Goal: Task Accomplishment & Management: Use online tool/utility

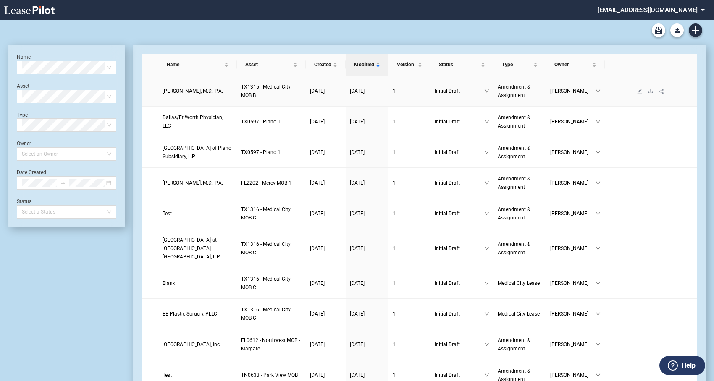
click at [200, 92] on span "[PERSON_NAME], M.D., P.A." at bounding box center [193, 91] width 60 height 6
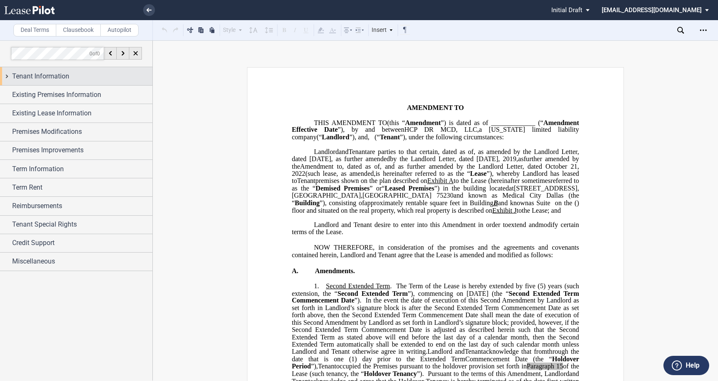
click at [8, 75] on div "Tenant Information" at bounding box center [76, 76] width 152 height 18
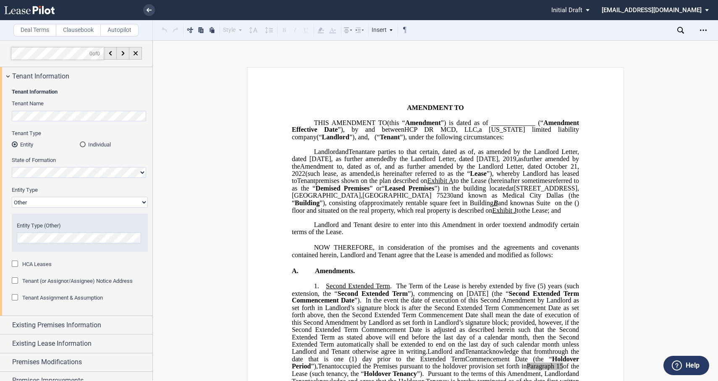
click at [16, 263] on div "HCA Leases" at bounding box center [16, 265] width 8 height 8
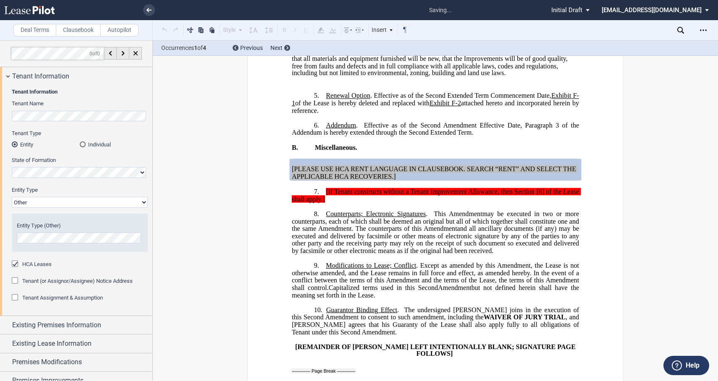
scroll to position [1523, 0]
click at [11, 265] on div "Tenant Information Tenant Name Tenant Type Entity Individual State of Formation…" at bounding box center [76, 200] width 152 height 231
click at [16, 263] on div "HCA Leases" at bounding box center [16, 265] width 8 height 8
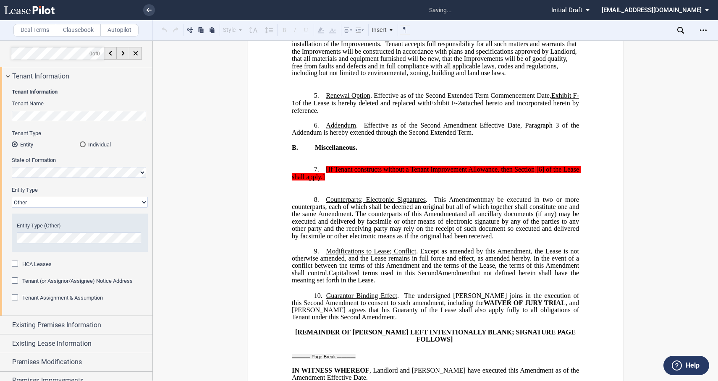
scroll to position [121, 0]
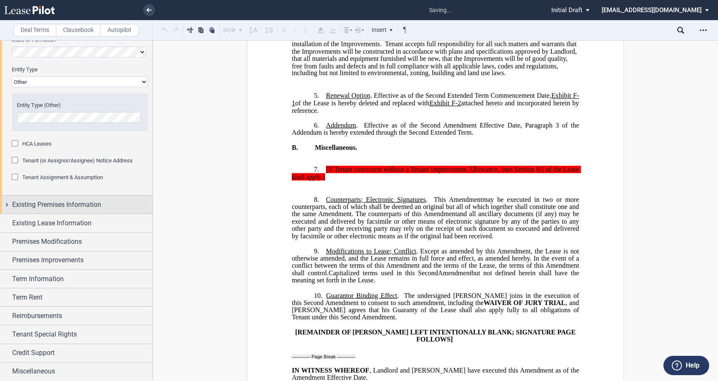
click at [9, 199] on div "Existing Premises Information" at bounding box center [76, 205] width 152 height 18
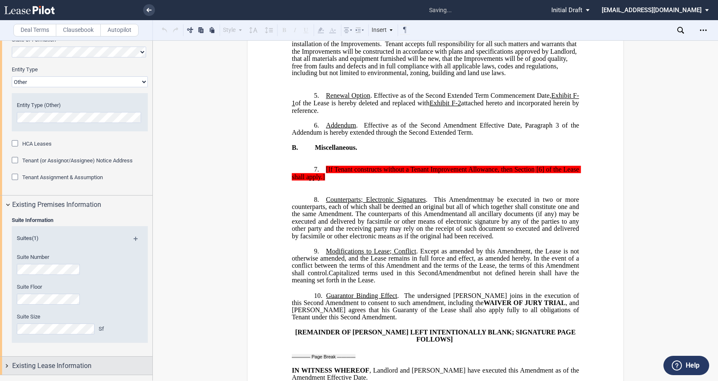
click at [7, 357] on div "Existing Lease Information" at bounding box center [76, 366] width 152 height 18
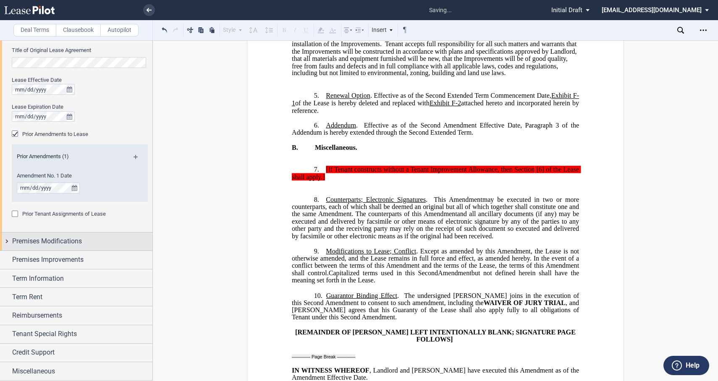
click at [10, 242] on div "Premises Modifications" at bounding box center [76, 242] width 152 height 18
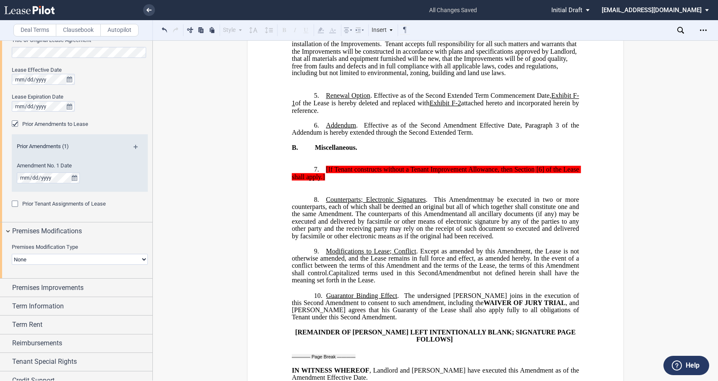
scroll to position [490, 0]
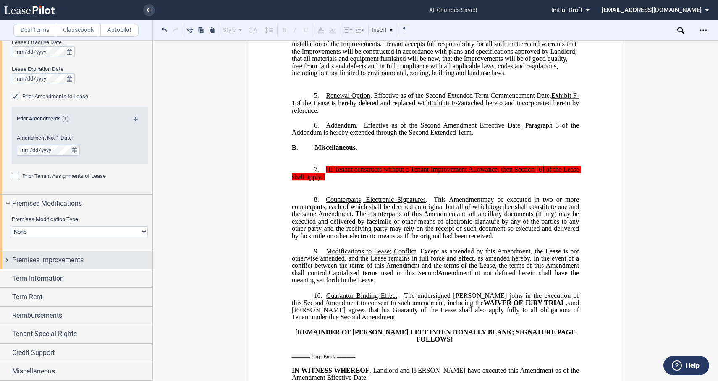
click at [10, 259] on div "Premises Improvements" at bounding box center [76, 260] width 152 height 18
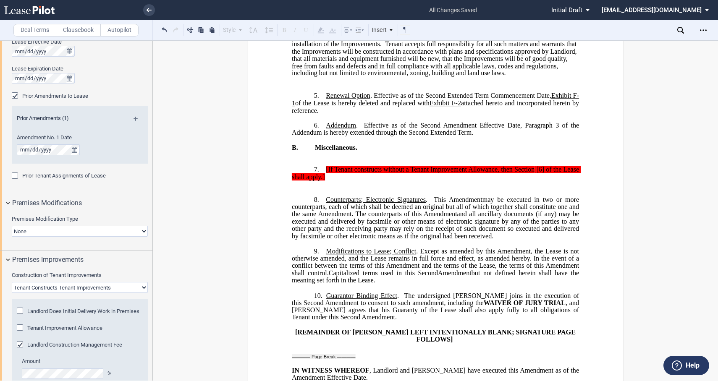
scroll to position [629, 0]
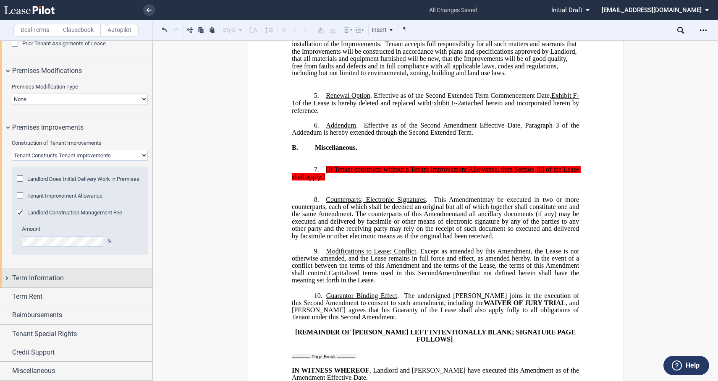
click at [7, 275] on div "Term Information" at bounding box center [76, 278] width 152 height 18
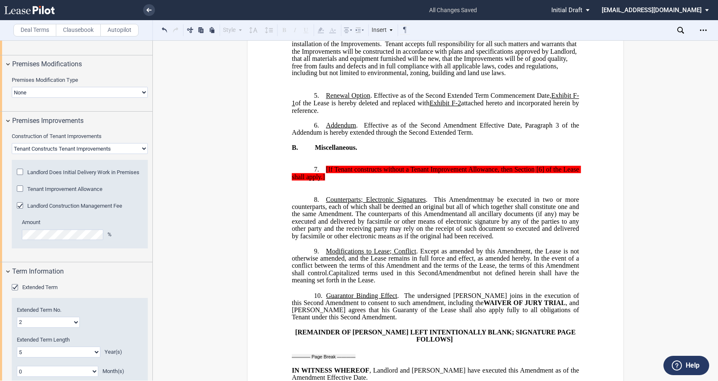
click at [21, 211] on div "Landlord Construction Management Fee" at bounding box center [21, 206] width 8 height 8
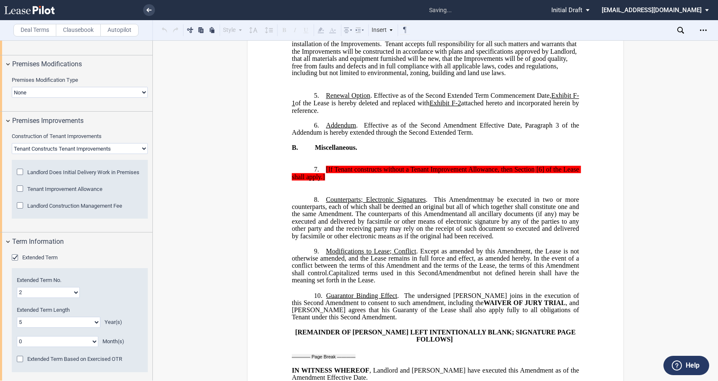
click at [18, 211] on div "Landlord Construction Management Fee" at bounding box center [21, 206] width 8 height 8
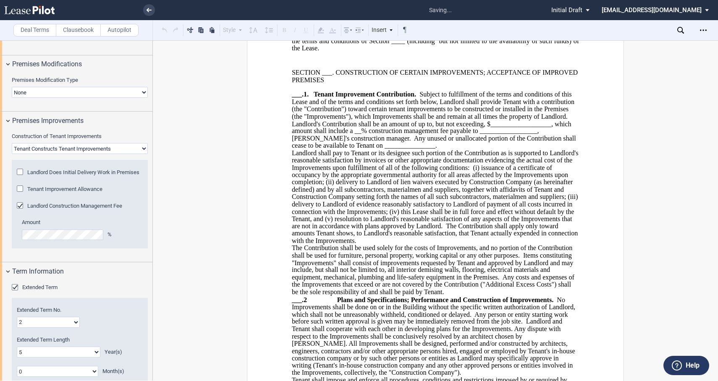
scroll to position [636, 0]
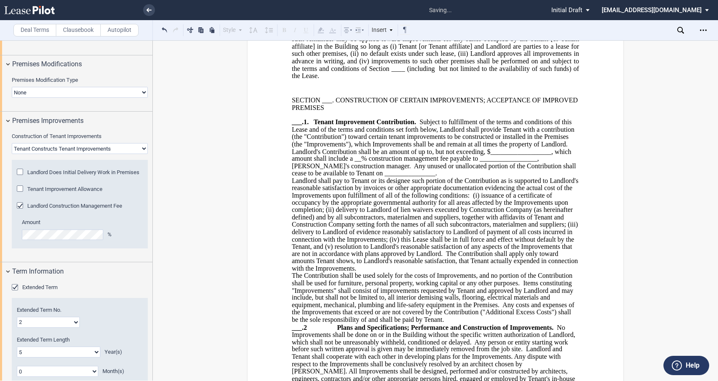
click at [20, 211] on div "Landlord Construction Management Fee" at bounding box center [21, 206] width 8 height 8
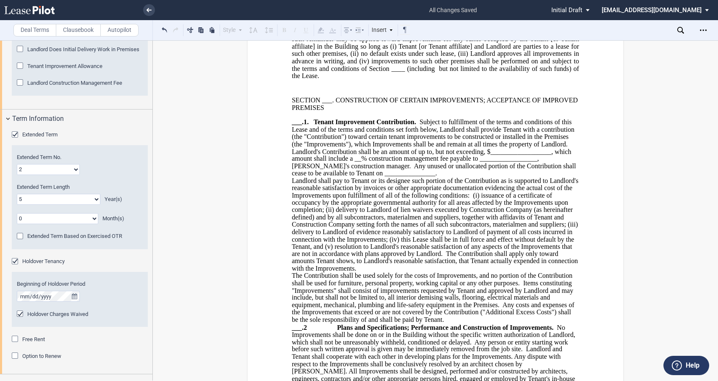
scroll to position [846, 0]
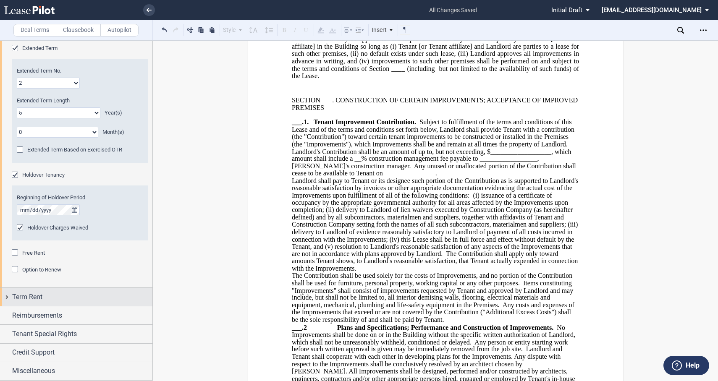
click at [10, 293] on div "Term Rent" at bounding box center [76, 297] width 152 height 18
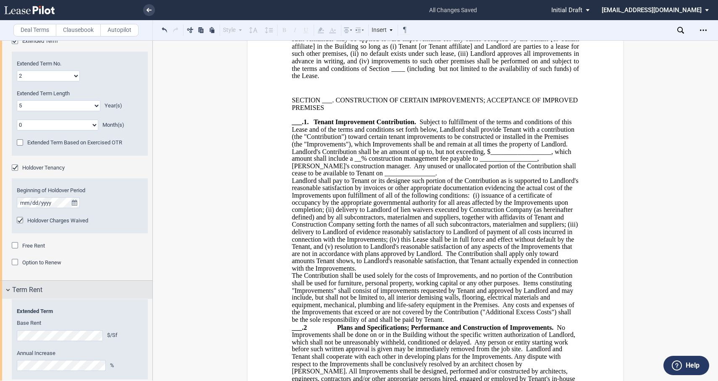
scroll to position [892, 0]
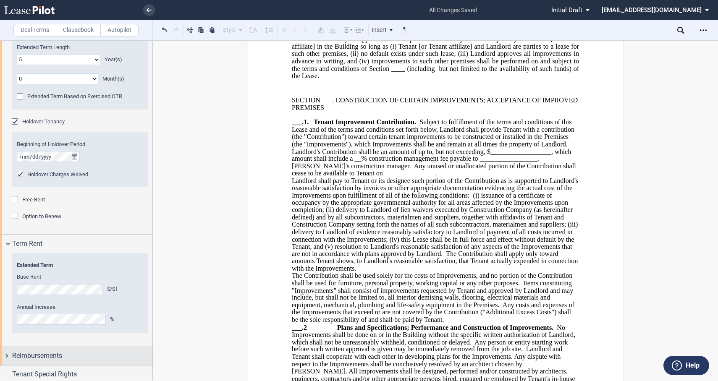
click at [13, 351] on span "Reimbursements" at bounding box center [37, 356] width 50 height 10
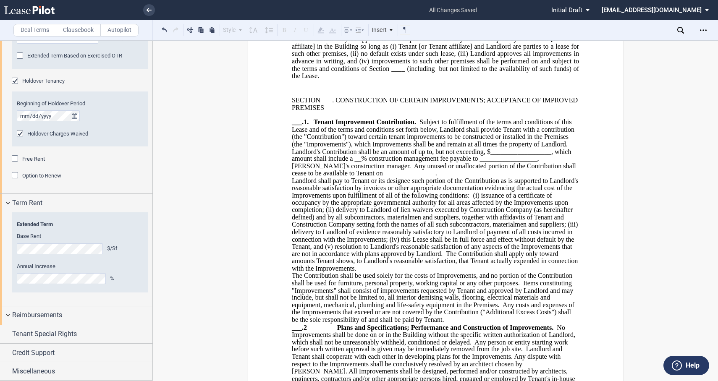
click at [7, 325] on div "(If Triple Net) Estimated Operating Costs (only add upon Tenant's request) Amou…" at bounding box center [76, 325] width 152 height 0
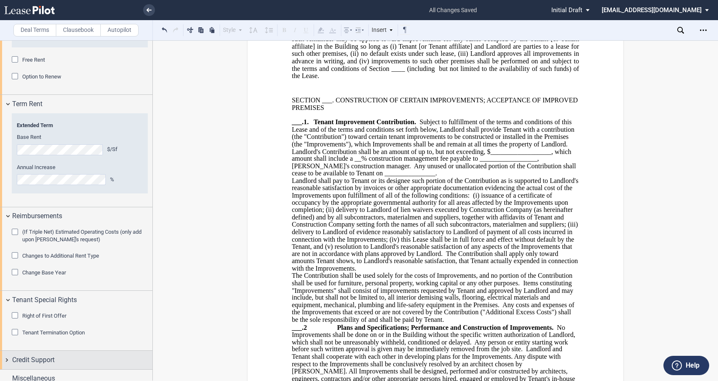
scroll to position [1047, 0]
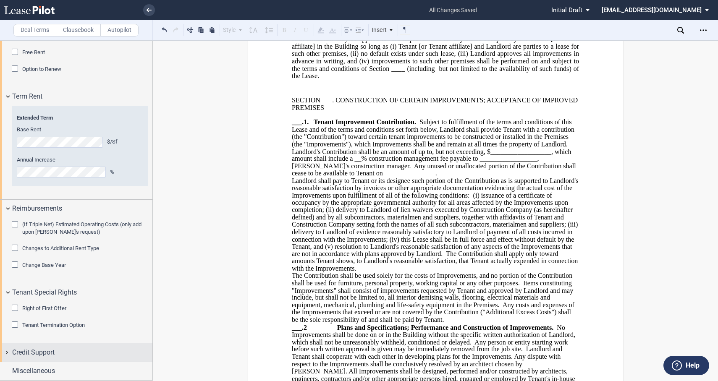
click at [6, 349] on div "Credit Support" at bounding box center [76, 353] width 152 height 18
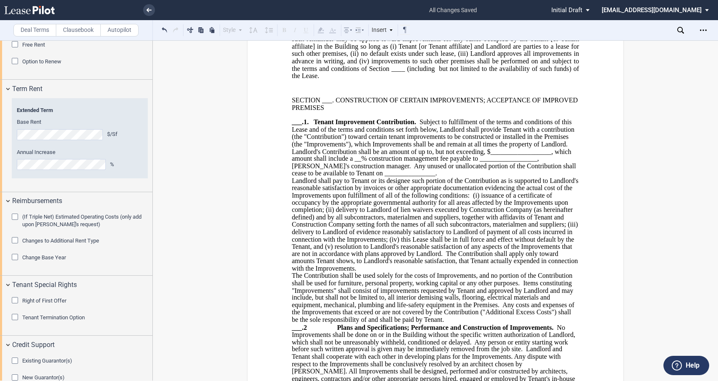
scroll to position [1105, 0]
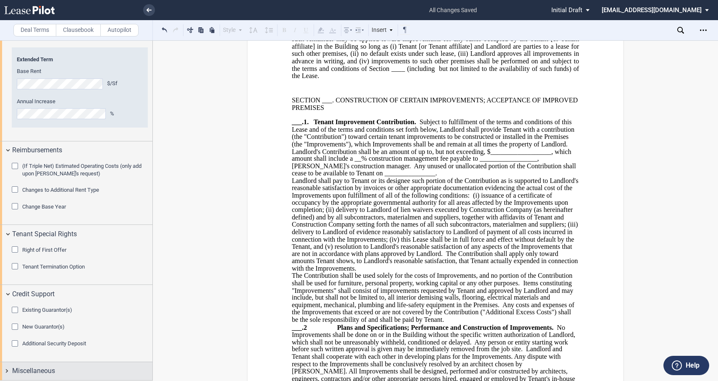
click at [9, 368] on div "Miscellaneous" at bounding box center [76, 371] width 152 height 18
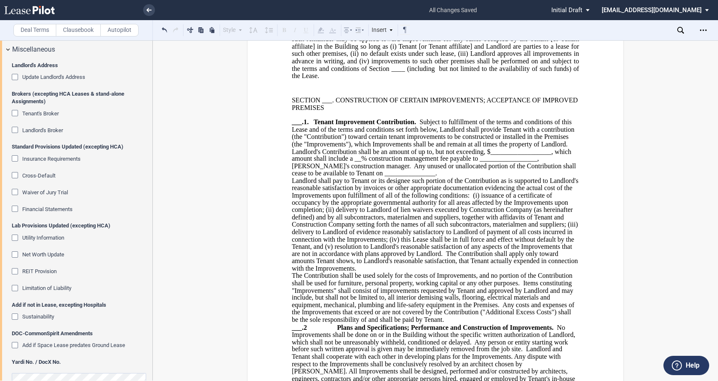
scroll to position [1431, 0]
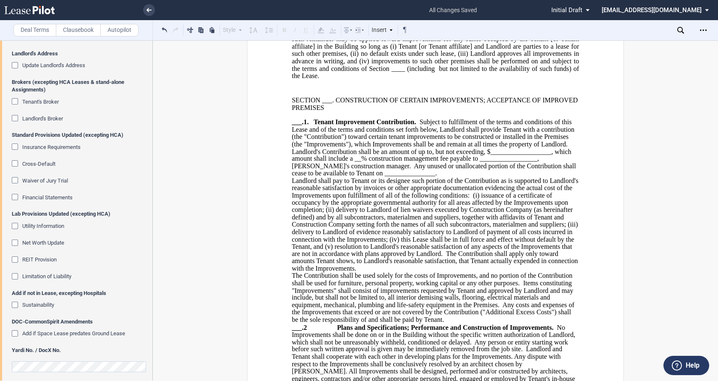
click at [50, 150] on span "Insurance Requirements" at bounding box center [51, 147] width 58 height 6
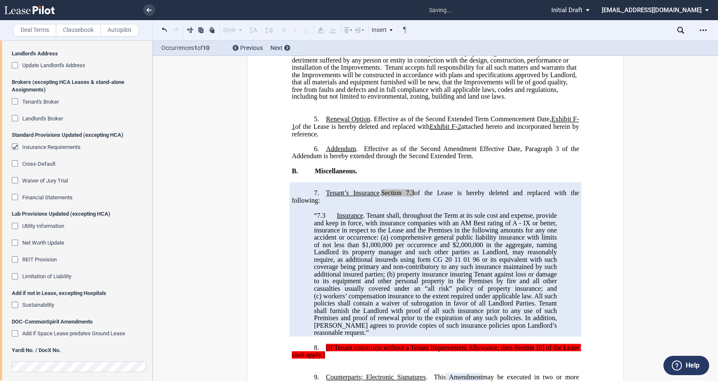
scroll to position [1633, 0]
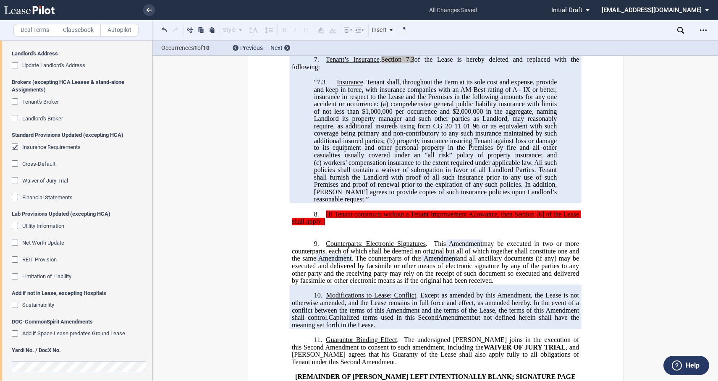
drag, startPoint x: 278, startPoint y: 254, endPoint x: 247, endPoint y: 249, distance: 31.1
click at [15, 152] on div "Insurance Requirements" at bounding box center [16, 148] width 8 height 8
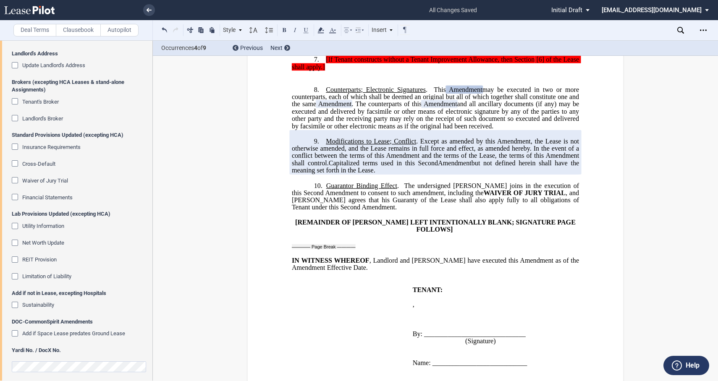
click at [76, 24] on label "Clausebook" at bounding box center [78, 30] width 45 height 13
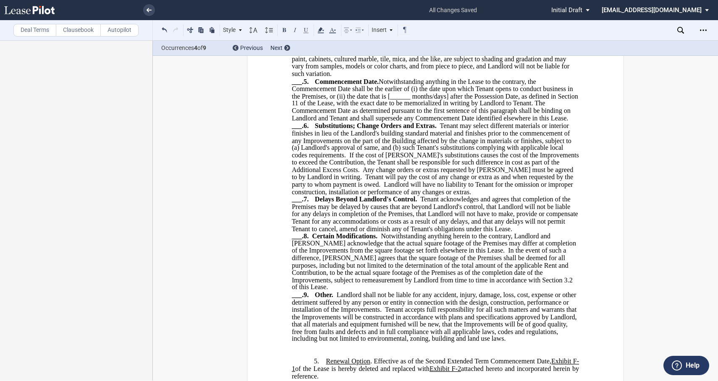
scroll to position [1249, 0]
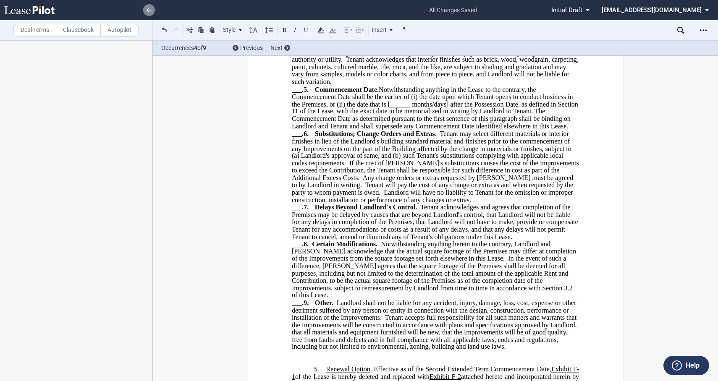
click at [150, 8] on icon at bounding box center [149, 10] width 5 height 4
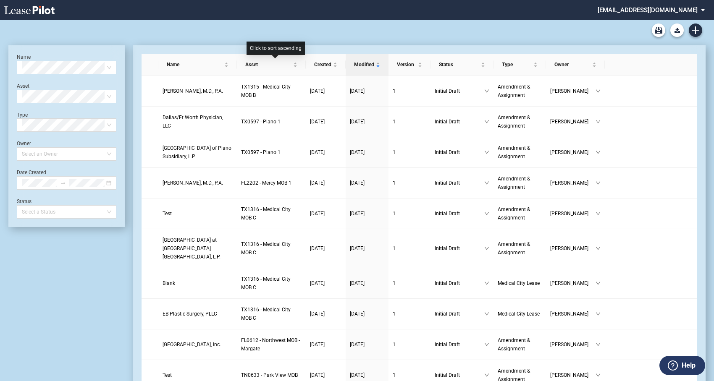
click at [244, 32] on div "Medical Office Lease Blank Form Medical Office Amendment Blank Form Medical Off…" at bounding box center [356, 30] width 697 height 20
click at [690, 31] on link "Create new document" at bounding box center [695, 30] width 13 height 13
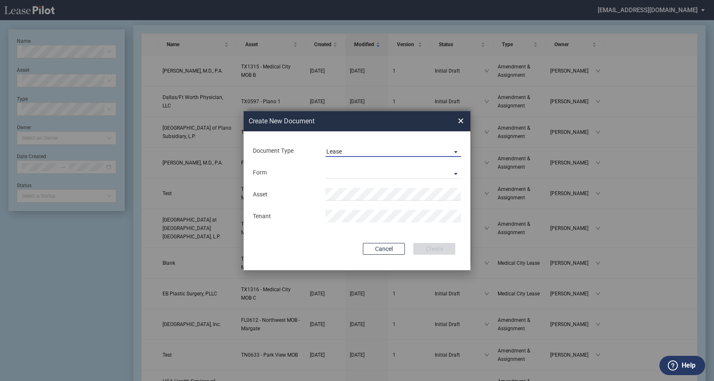
click at [329, 152] on div "Lease" at bounding box center [334, 151] width 16 height 7
click at [333, 175] on div "Amendment" at bounding box center [344, 171] width 36 height 9
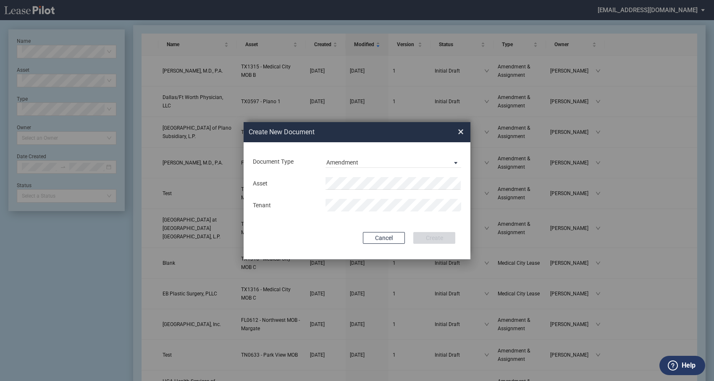
click at [336, 175] on div "Asset Tenant" at bounding box center [357, 195] width 210 height 44
click at [389, 197] on span "1315" at bounding box center [395, 200] width 13 height 7
click at [432, 238] on button "Create" at bounding box center [434, 238] width 42 height 12
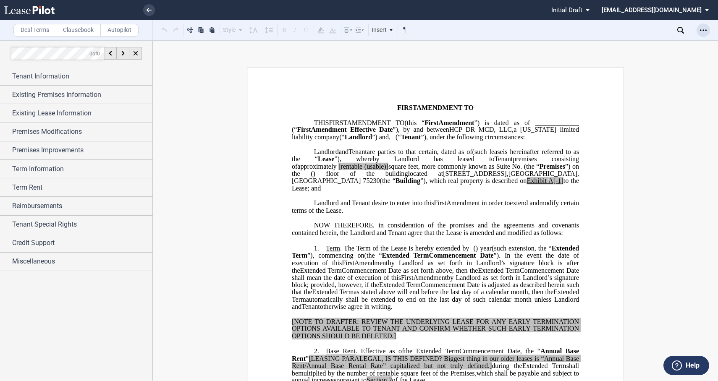
click at [706, 27] on icon "Open Lease options menu" at bounding box center [703, 30] width 7 height 7
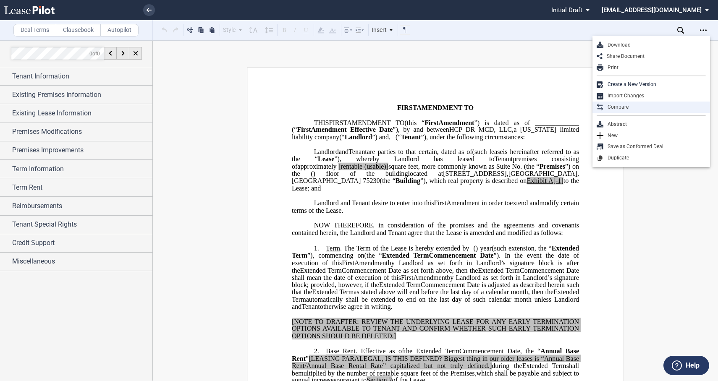
click at [627, 105] on div "Compare" at bounding box center [655, 107] width 102 height 7
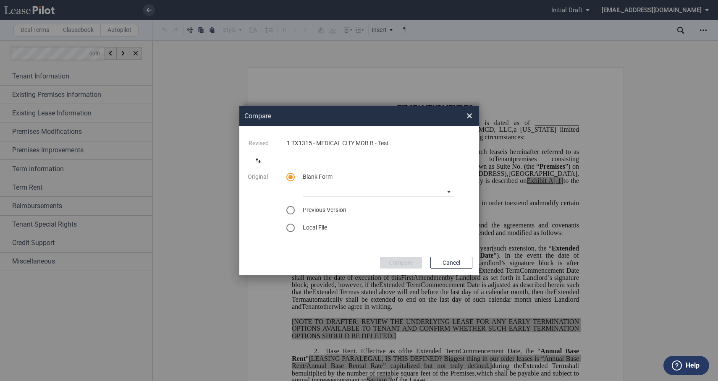
click at [253, 158] on button "switch comparison direction" at bounding box center [258, 160] width 17 height 17
click at [290, 227] on div "select word doc" at bounding box center [290, 228] width 8 height 8
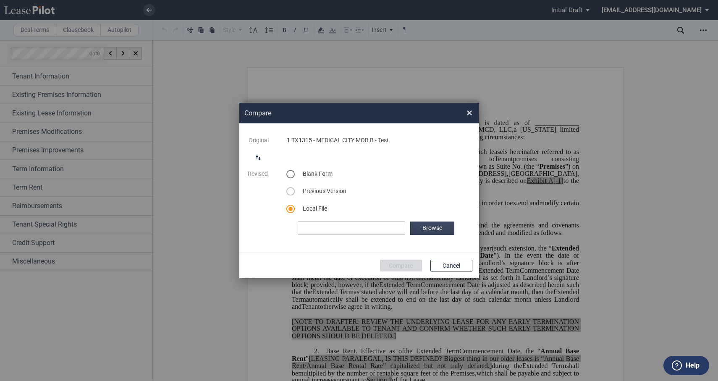
click at [445, 232] on label "Browse" at bounding box center [432, 228] width 44 height 13
click at [401, 265] on button "Compare" at bounding box center [401, 266] width 42 height 12
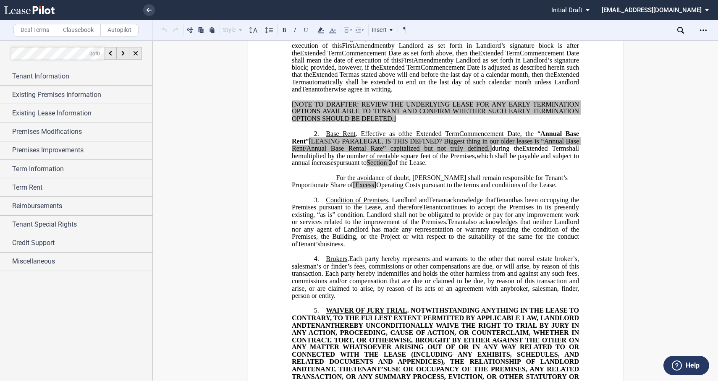
scroll to position [373, 0]
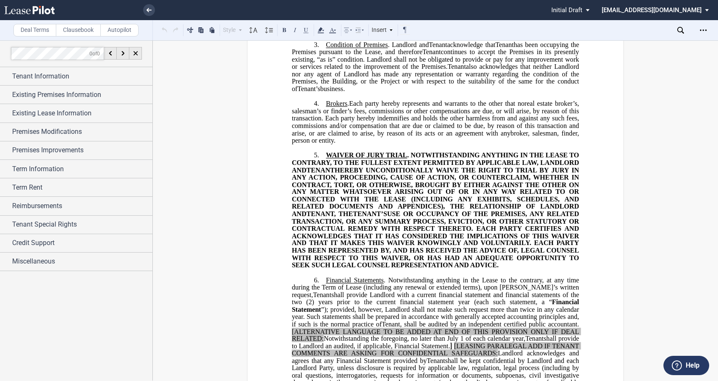
drag, startPoint x: 417, startPoint y: 220, endPoint x: 622, endPoint y: 3, distance: 298.3
click at [417, 220] on span "USE OR OCCUPANCY OF THE PREMISES, ANY RELATED TRANSACTION, OR ANY SUMMARY PROCE…" at bounding box center [436, 239] width 289 height 59
click at [661, 144] on div "﻿ !!CUSTOM_FOOTER_DISTANCE_0.1!! !!CUSTOM_FOOTER_START!! ﻿ !!CUSTOM_PAGE_NUMBER…" at bounding box center [435, 340] width 565 height 1292
